Goal: Information Seeking & Learning: Find specific fact

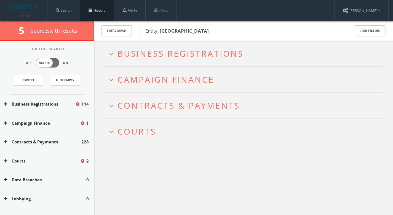
click at [95, 10] on link "History" at bounding box center [97, 10] width 34 height 21
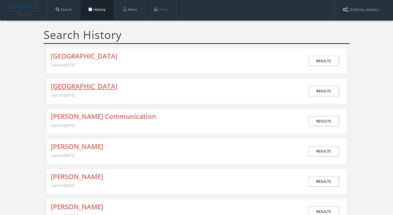
scroll to position [1, 0]
click at [320, 149] on link "Results" at bounding box center [324, 151] width 30 height 10
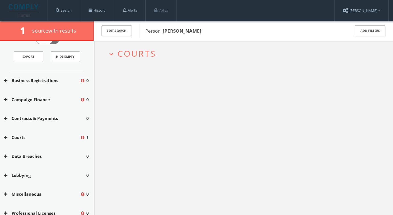
scroll to position [24, 0]
click at [50, 134] on button "Courts" at bounding box center [42, 137] width 76 height 6
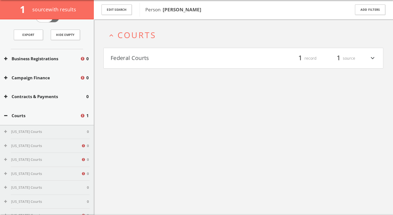
click at [146, 64] on h4 "Federal Courts filter_list 1 record 1 source expand_more" at bounding box center [244, 58] width 280 height 20
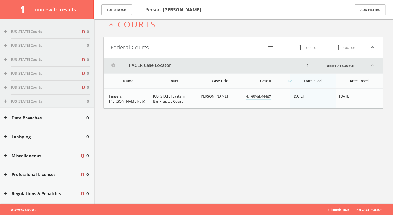
scroll to position [509, 0]
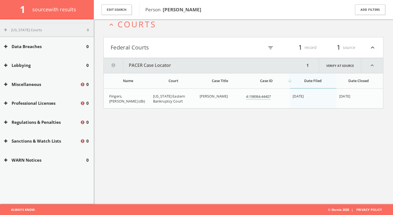
click at [30, 162] on button "WARN Notices" at bounding box center [45, 160] width 82 height 6
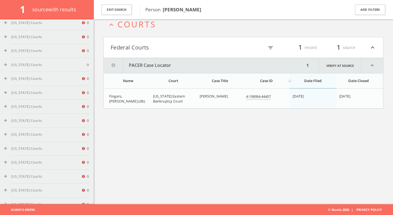
scroll to position [97, 0]
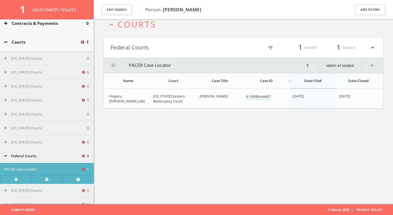
click at [60, 36] on div "Courts 1" at bounding box center [47, 42] width 94 height 19
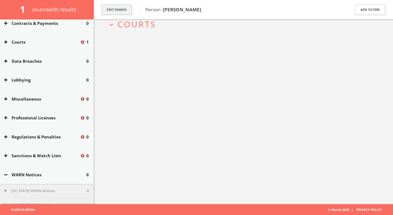
click at [114, 9] on button "Edit Search" at bounding box center [117, 9] width 30 height 11
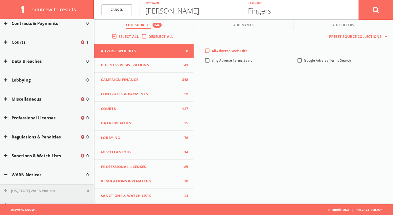
click at [44, 96] on button "Miscellaneous" at bounding box center [42, 99] width 76 height 6
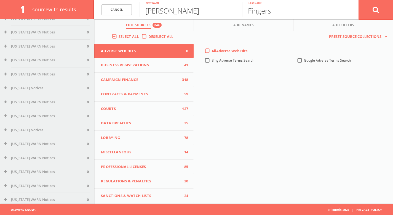
scroll to position [635, 0]
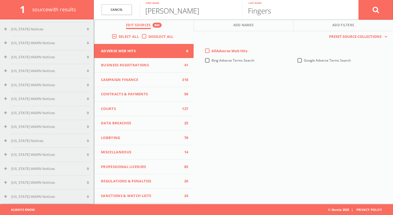
click at [208, 14] on input "[PERSON_NAME]" at bounding box center [191, 9] width 103 height 14
type input "[PERSON_NAME]"
click at [375, 16] on button at bounding box center [376, 10] width 34 height 20
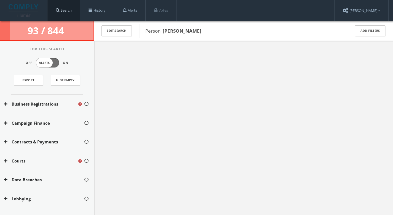
click at [69, 11] on link "Search" at bounding box center [63, 10] width 33 height 21
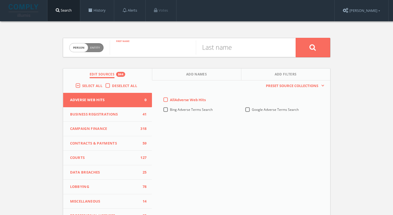
click at [156, 54] on input "text" at bounding box center [153, 47] width 86 height 14
type input "[PERSON_NAME]"
click at [320, 47] on button at bounding box center [313, 47] width 34 height 19
